Goal: Information Seeking & Learning: Learn about a topic

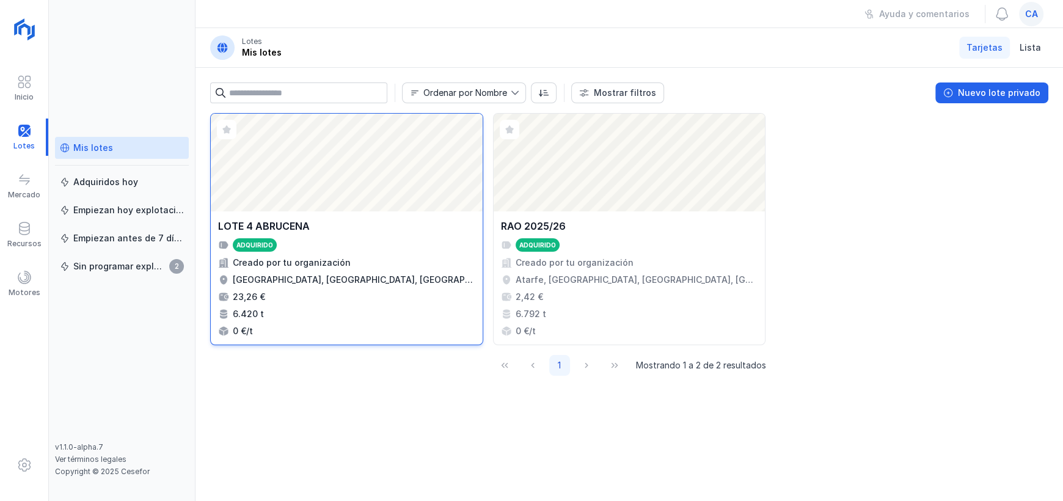
click at [380, 184] on div "Abrir lote" at bounding box center [347, 163] width 272 height 98
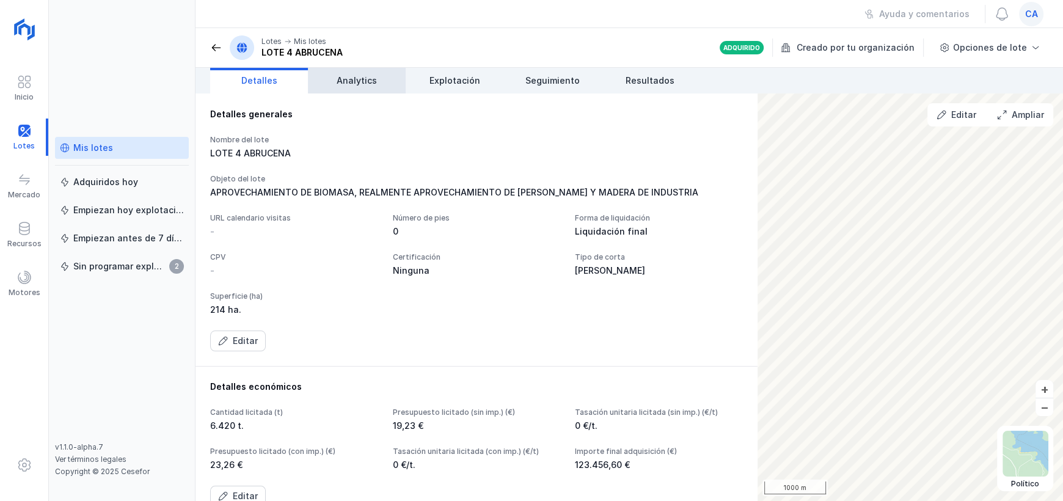
click at [353, 85] on span "Analytics" at bounding box center [357, 81] width 40 height 12
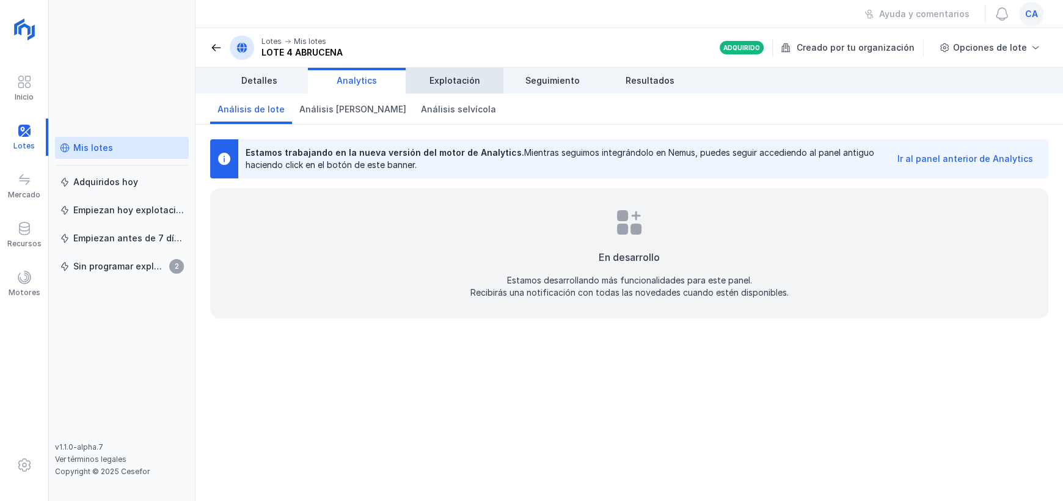
click at [425, 80] on link "Explotación" at bounding box center [455, 81] width 98 height 26
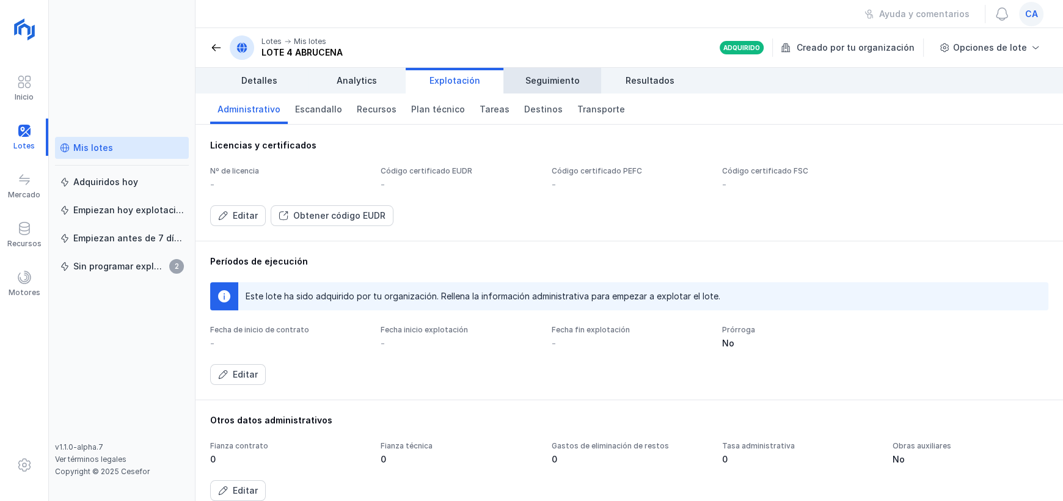
click at [547, 73] on link "Seguimiento" at bounding box center [553, 81] width 98 height 26
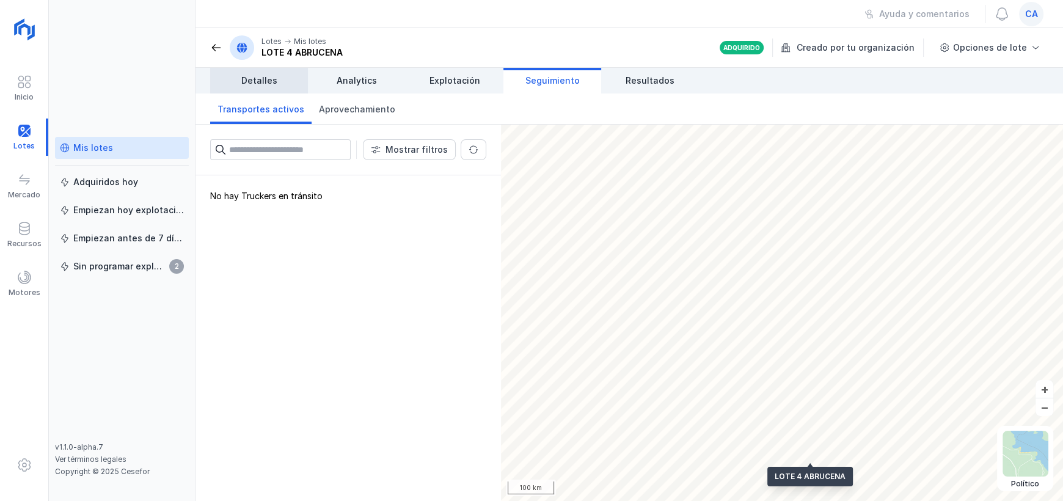
click at [262, 78] on span "Detalles" at bounding box center [259, 81] width 36 height 12
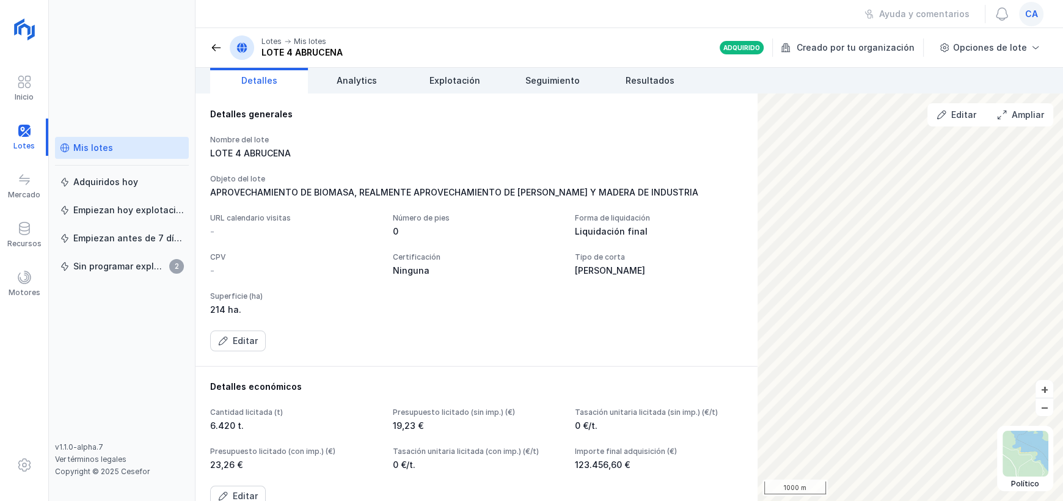
click at [215, 44] on span at bounding box center [216, 48] width 12 height 12
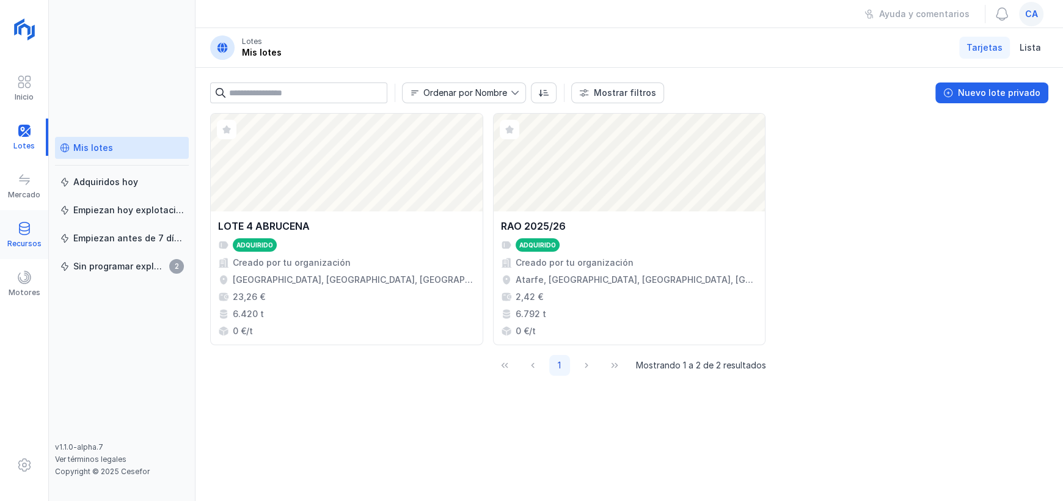
click at [21, 239] on div "Recursos" at bounding box center [24, 244] width 34 height 10
